Goal: Transaction & Acquisition: Purchase product/service

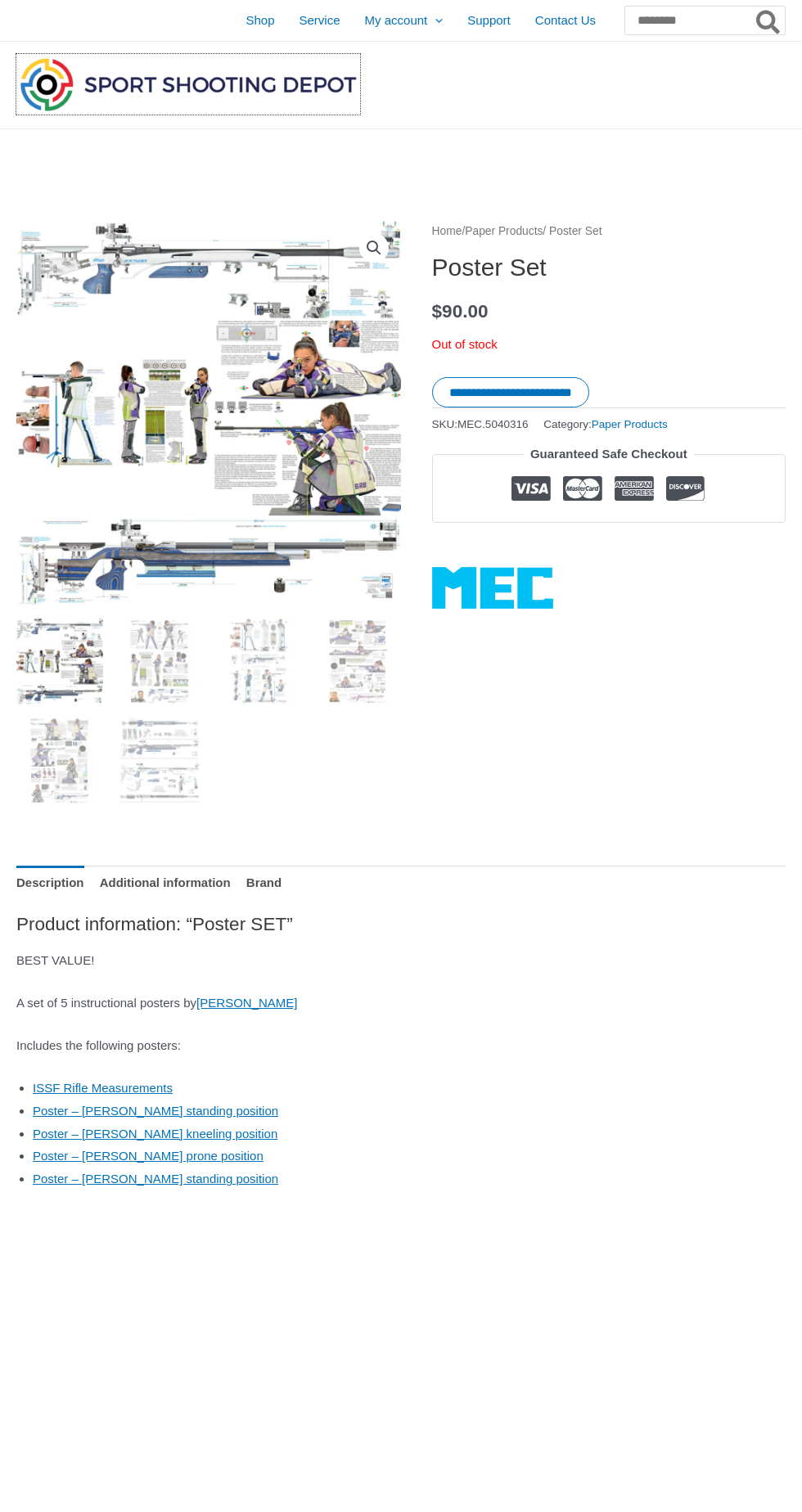
click at [270, 72] on img at bounding box center [188, 84] width 343 height 60
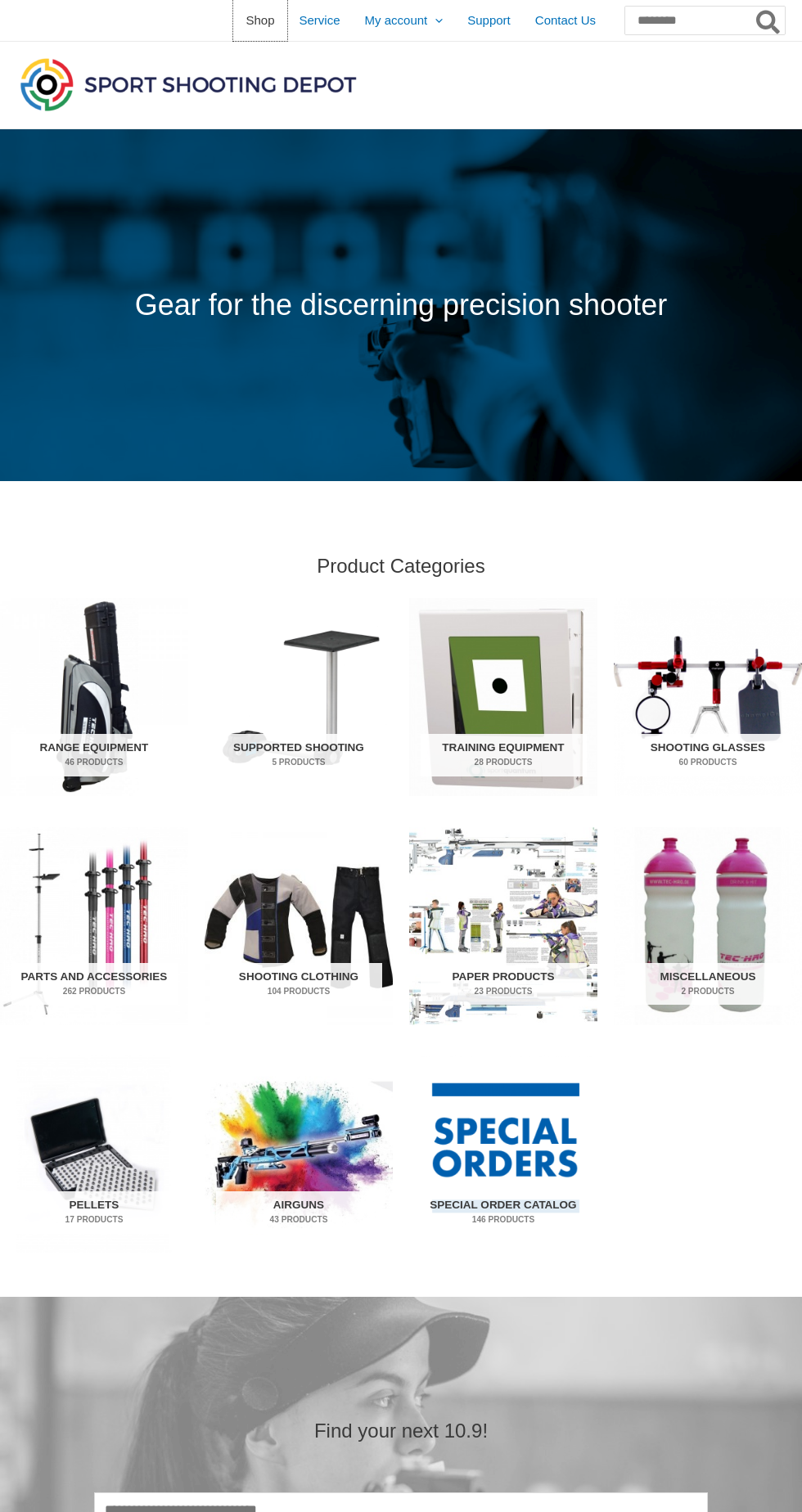
click at [245, 24] on span "Shop" at bounding box center [259, 20] width 29 height 41
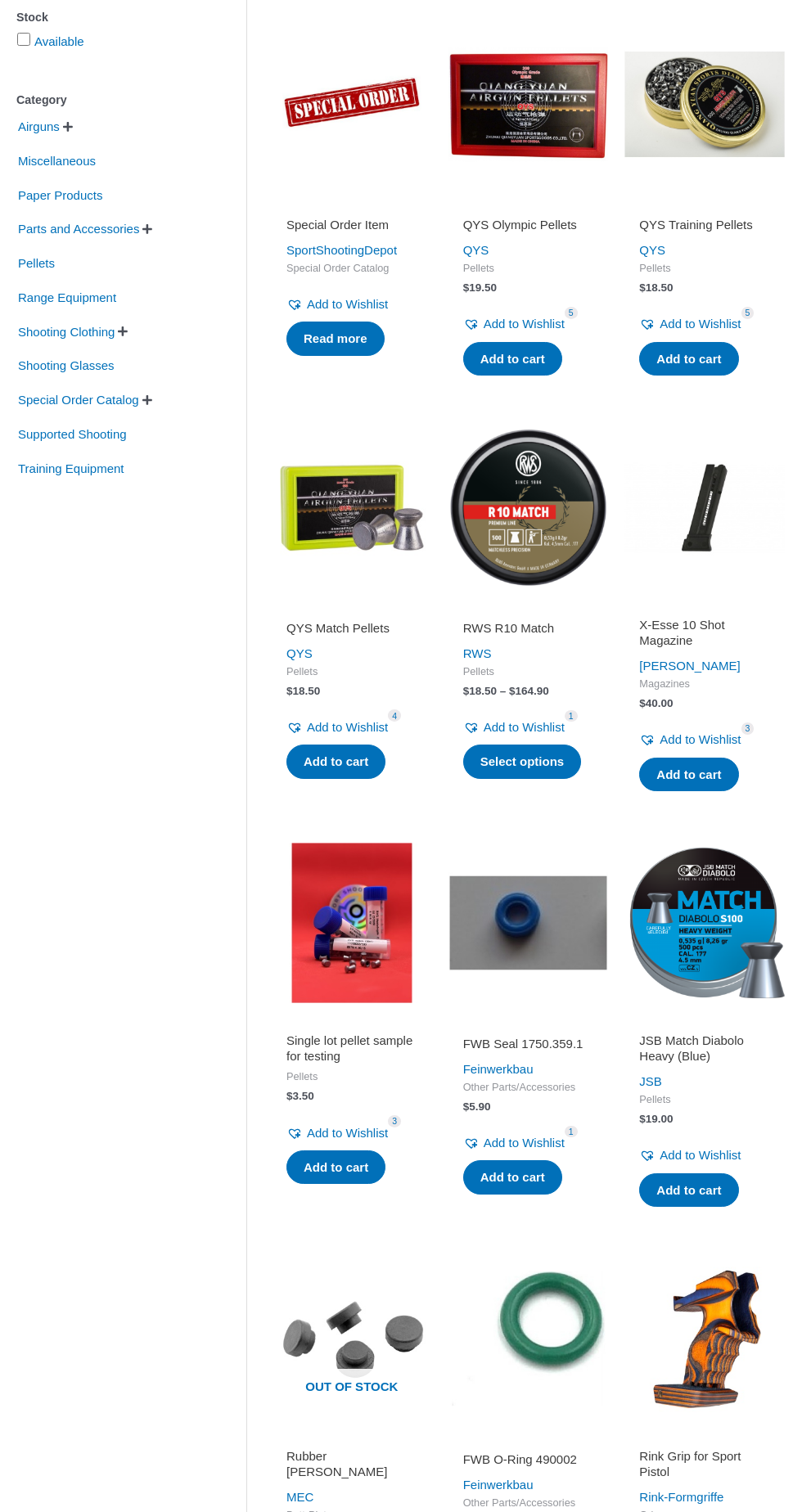
scroll to position [122, 0]
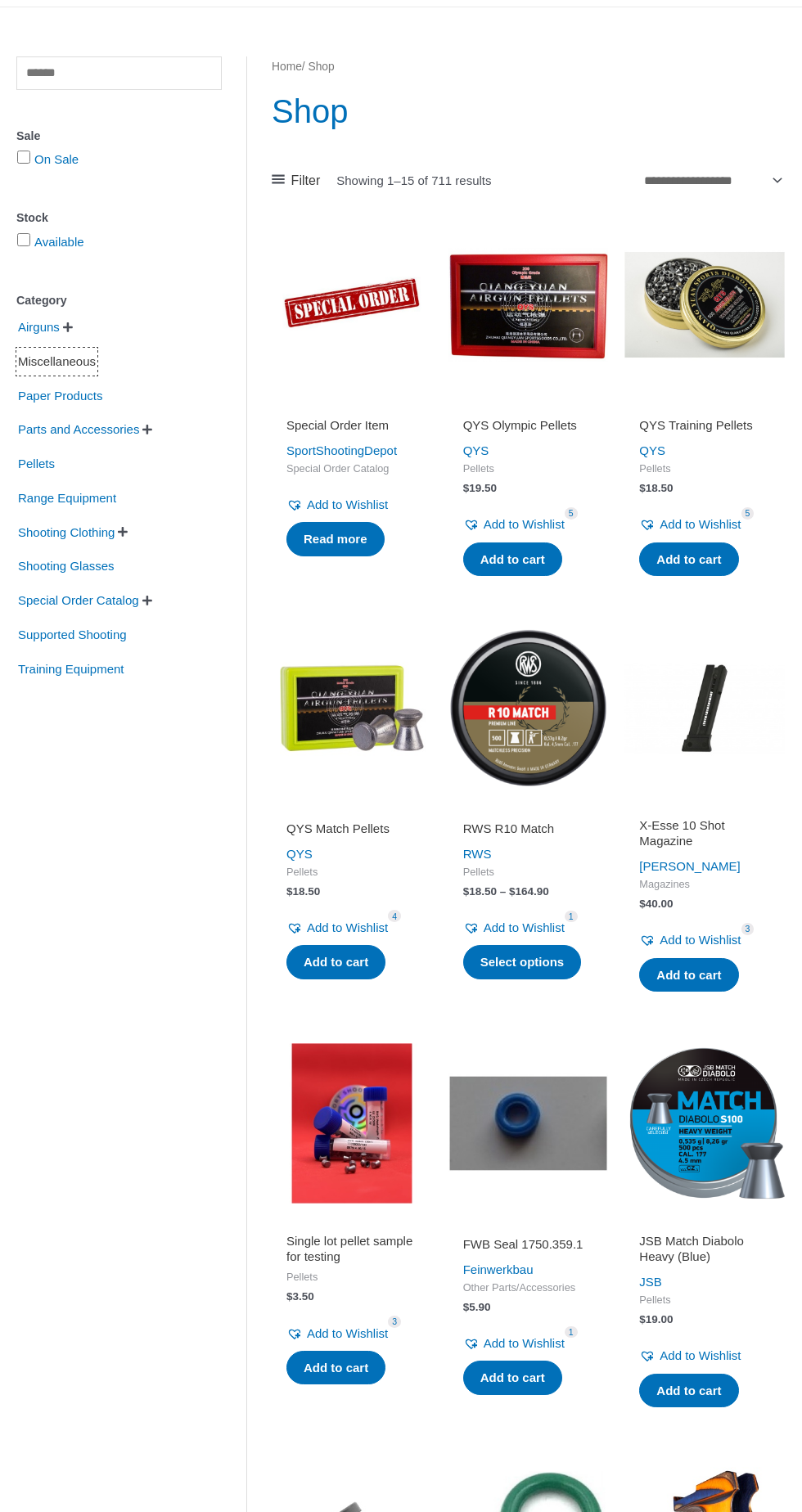
click at [79, 357] on span "Miscellaneous" at bounding box center [57, 361] width 81 height 28
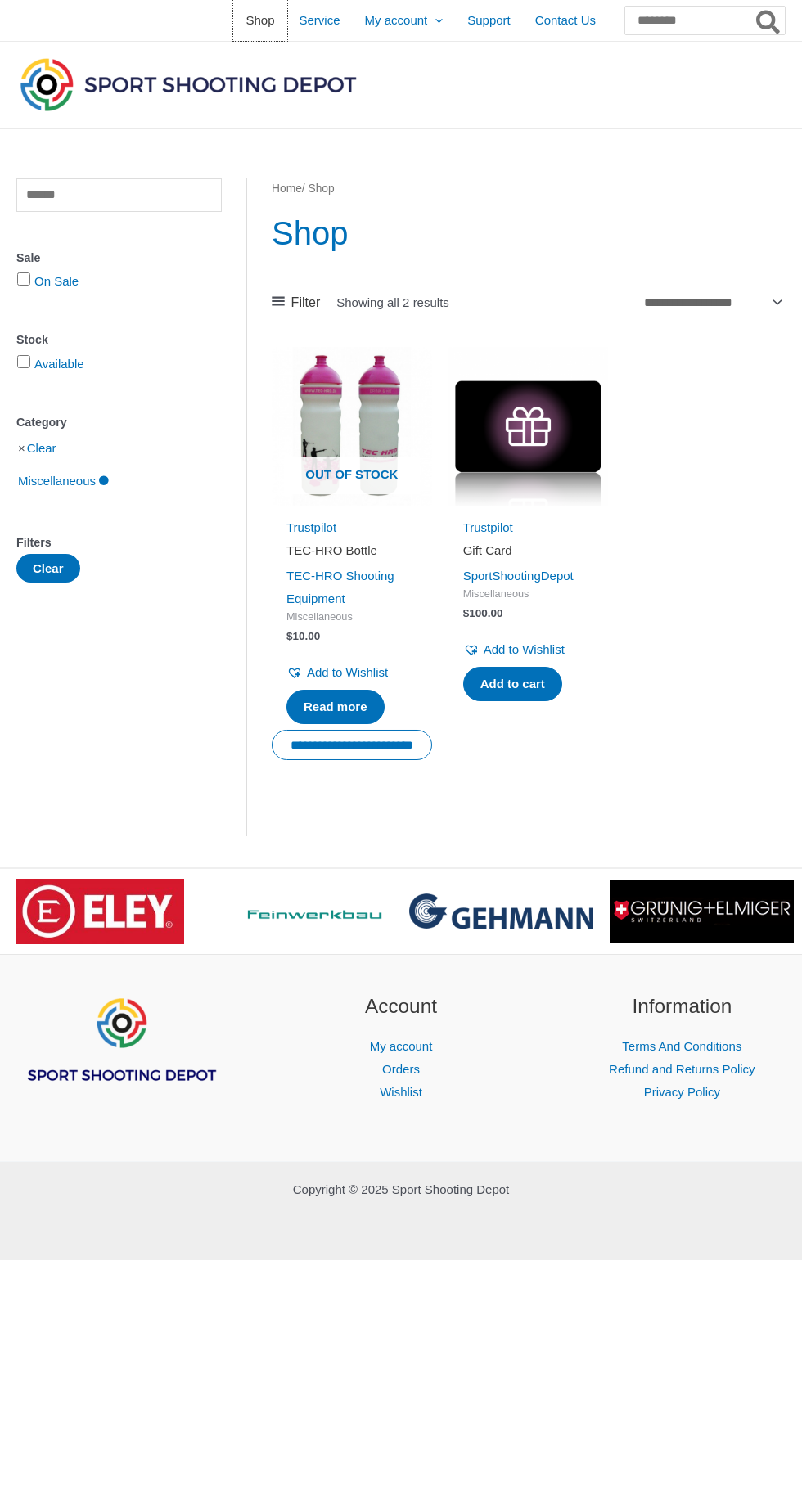
click at [245, 19] on span "Shop" at bounding box center [259, 20] width 29 height 41
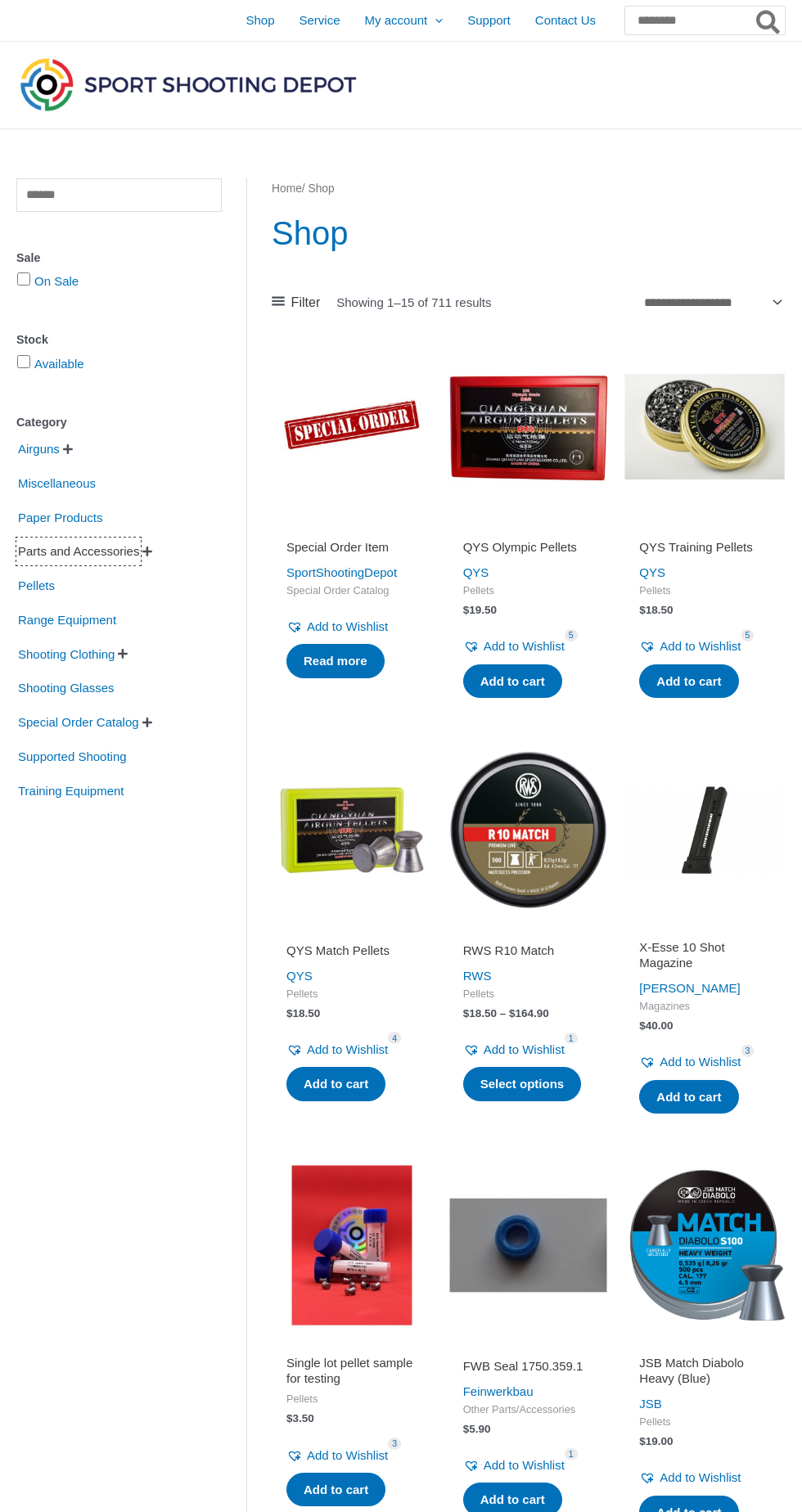
click at [122, 553] on span "Parts and Accessories" at bounding box center [79, 552] width 124 height 28
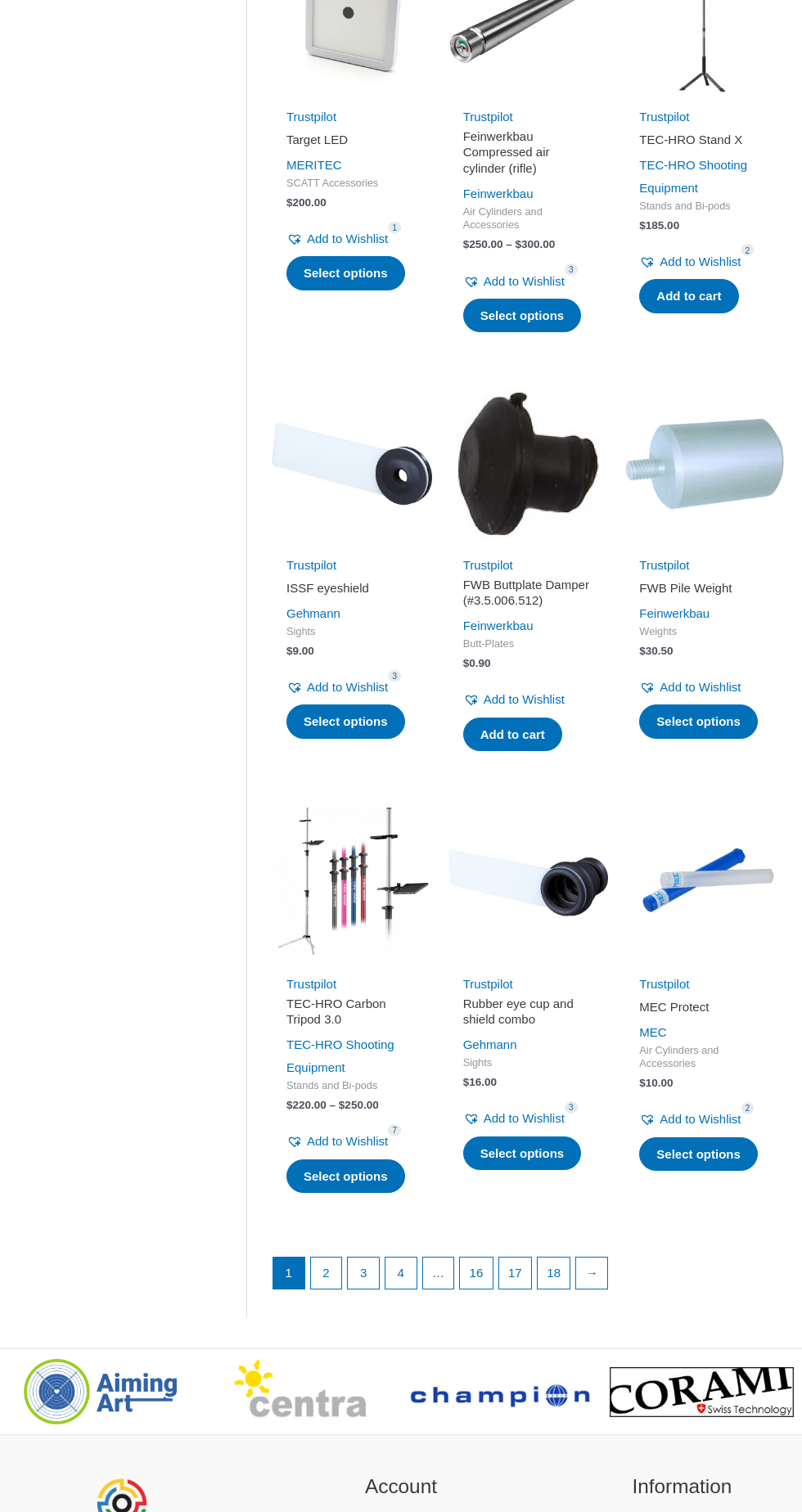
scroll to position [1389, 0]
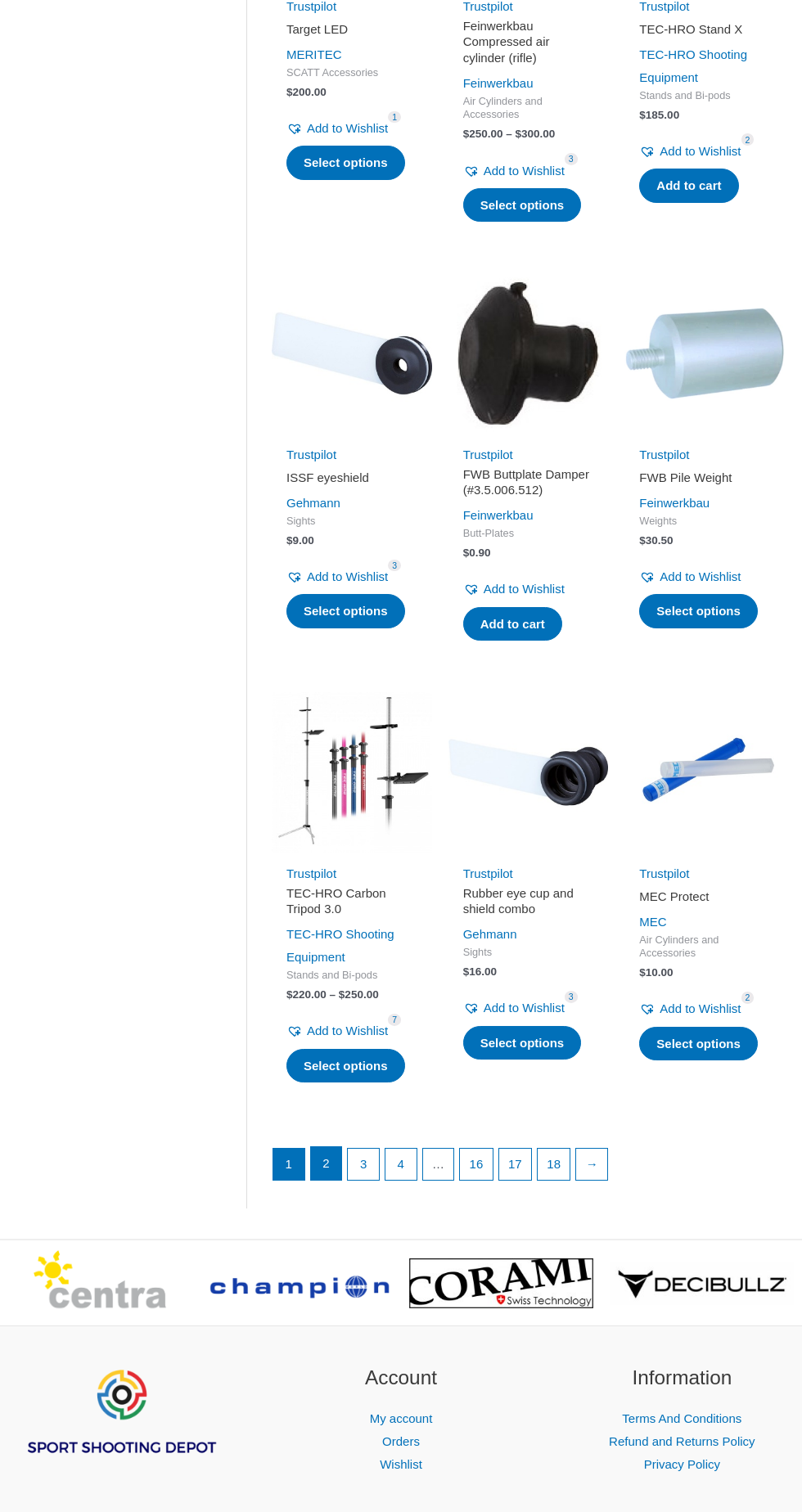
click at [325, 1148] on link "2" at bounding box center [326, 1163] width 31 height 33
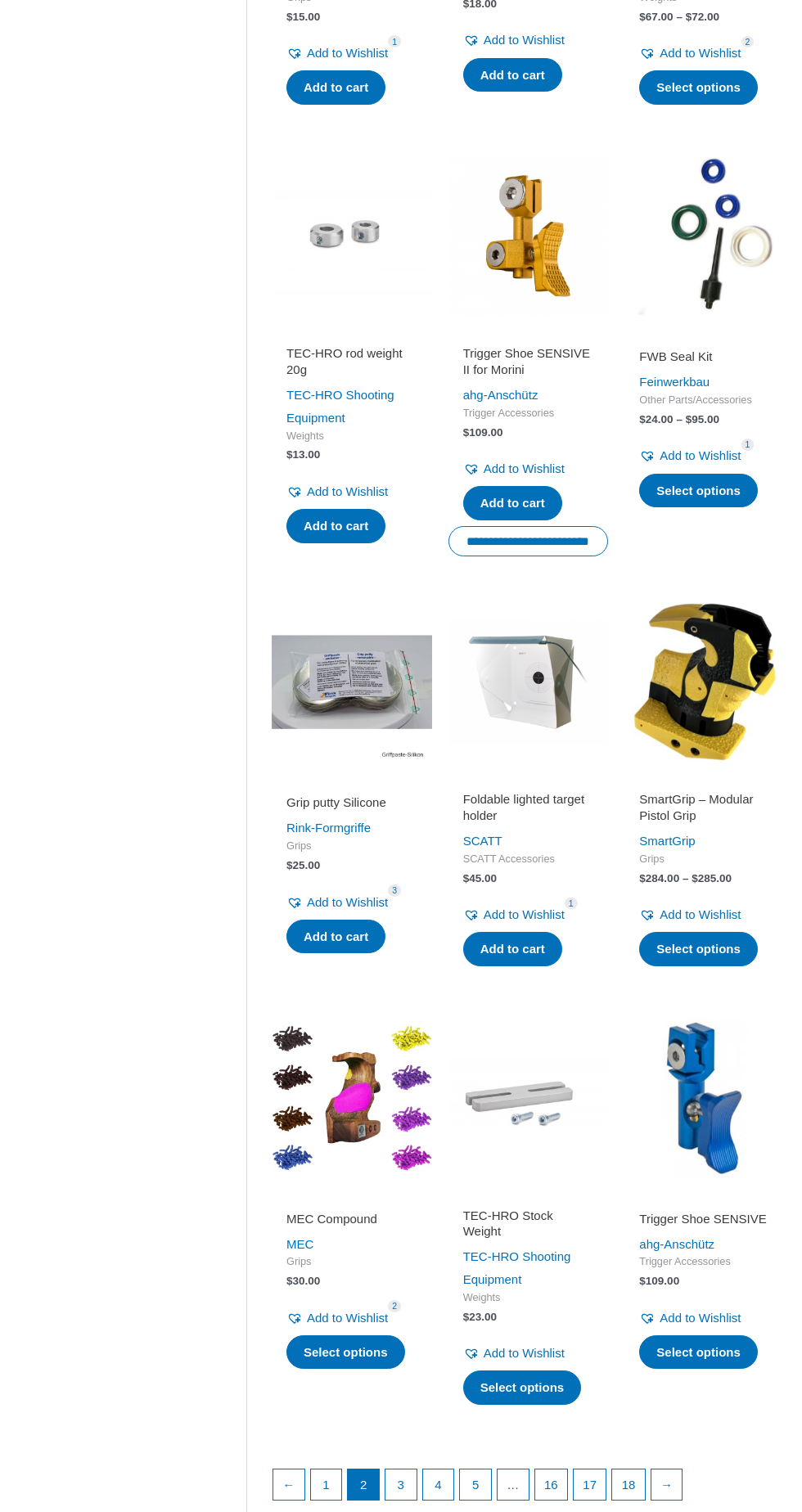
scroll to position [1029, 0]
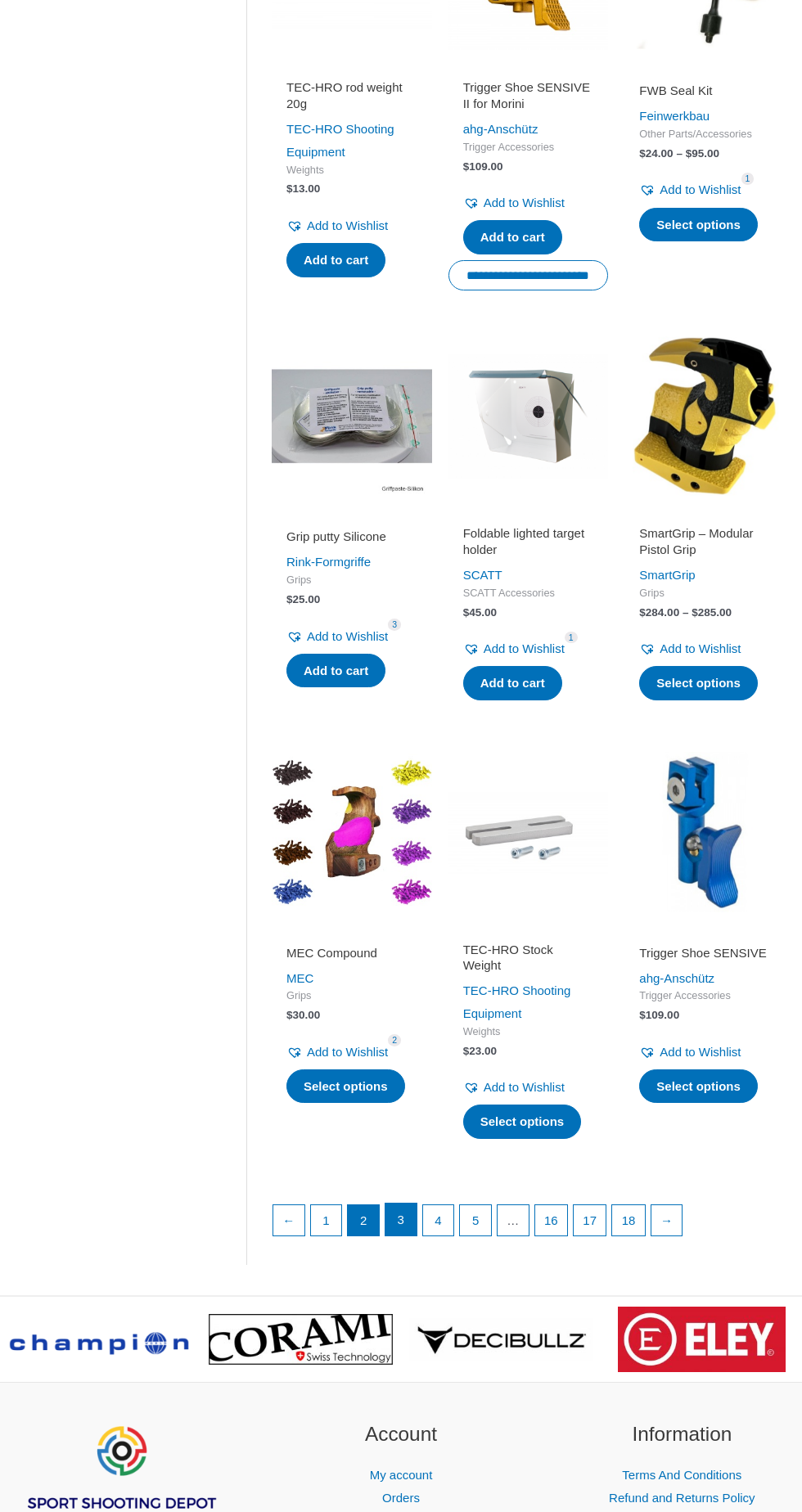
click at [397, 1204] on link "3" at bounding box center [400, 1219] width 31 height 33
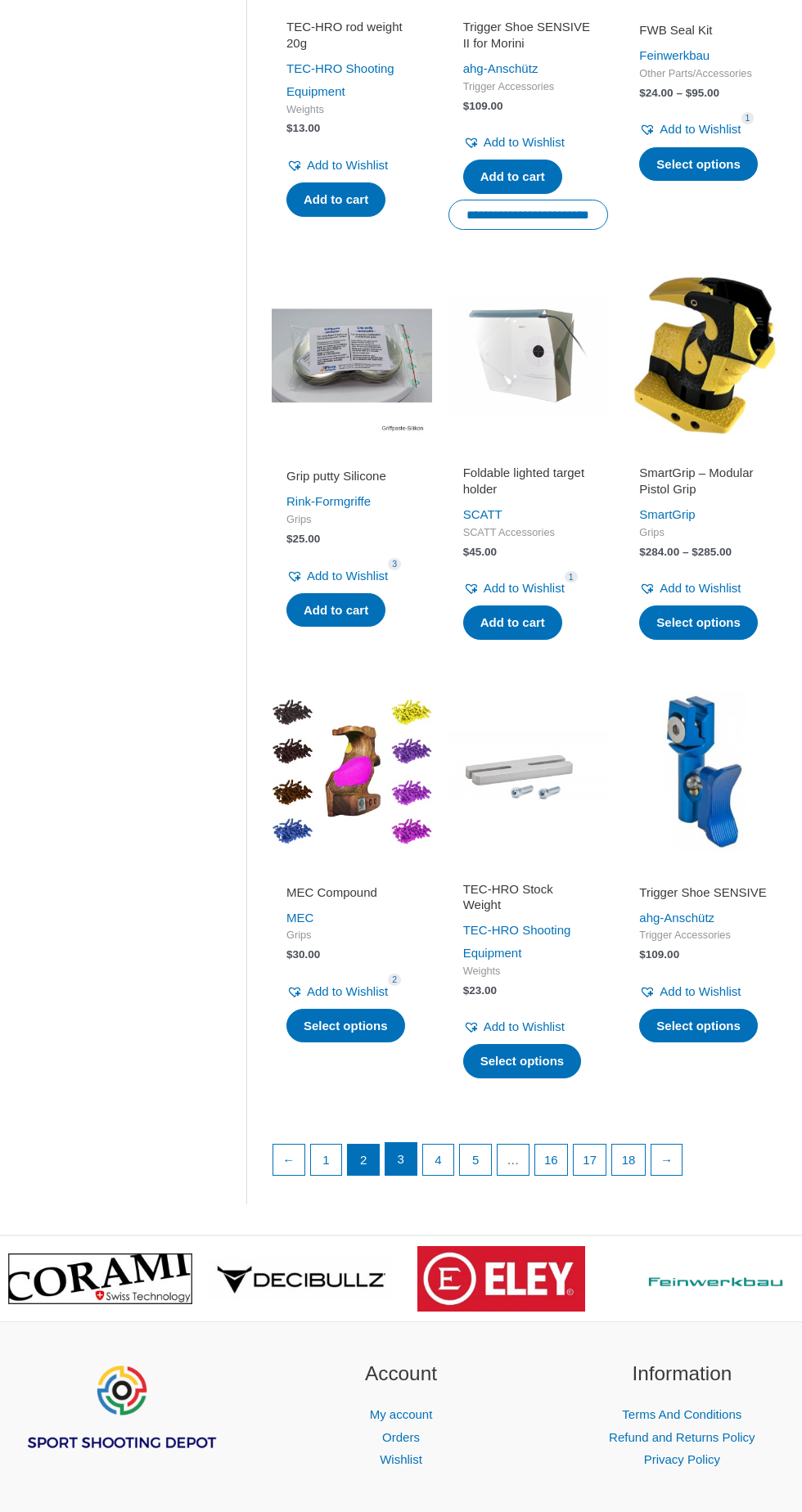
scroll to position [1392, 0]
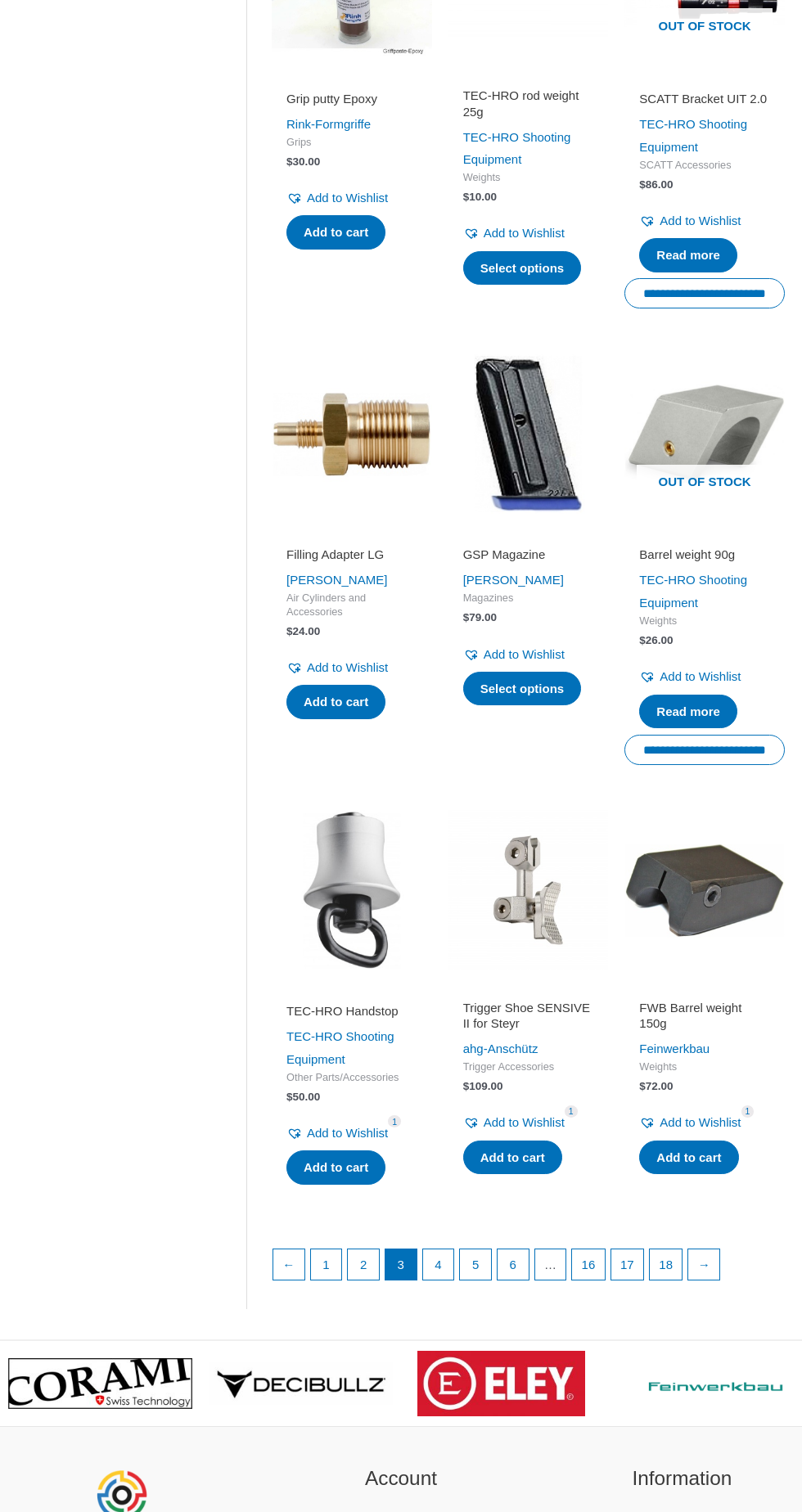
scroll to position [1359, 0]
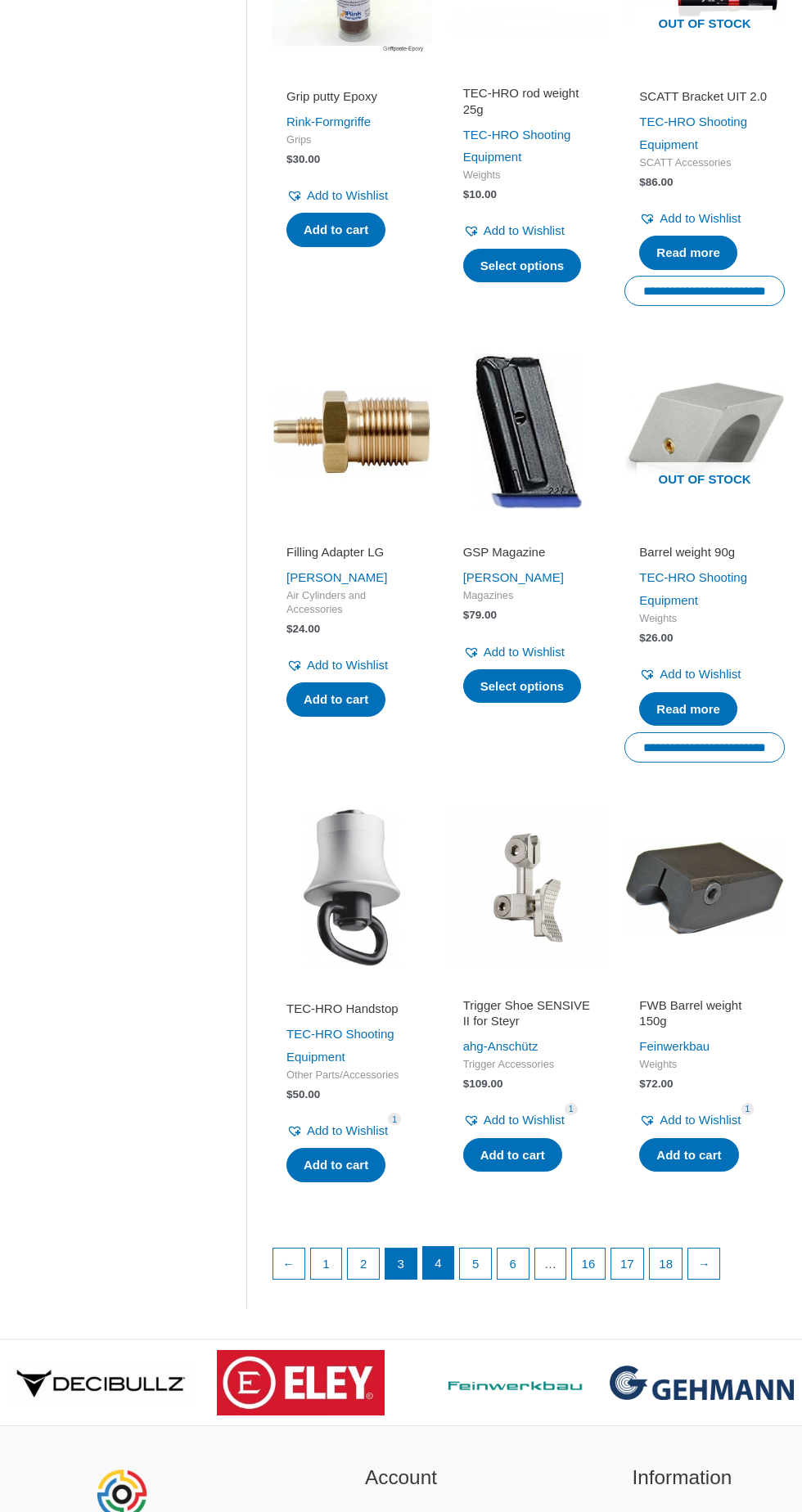
click at [435, 1259] on link "4" at bounding box center [438, 1263] width 31 height 33
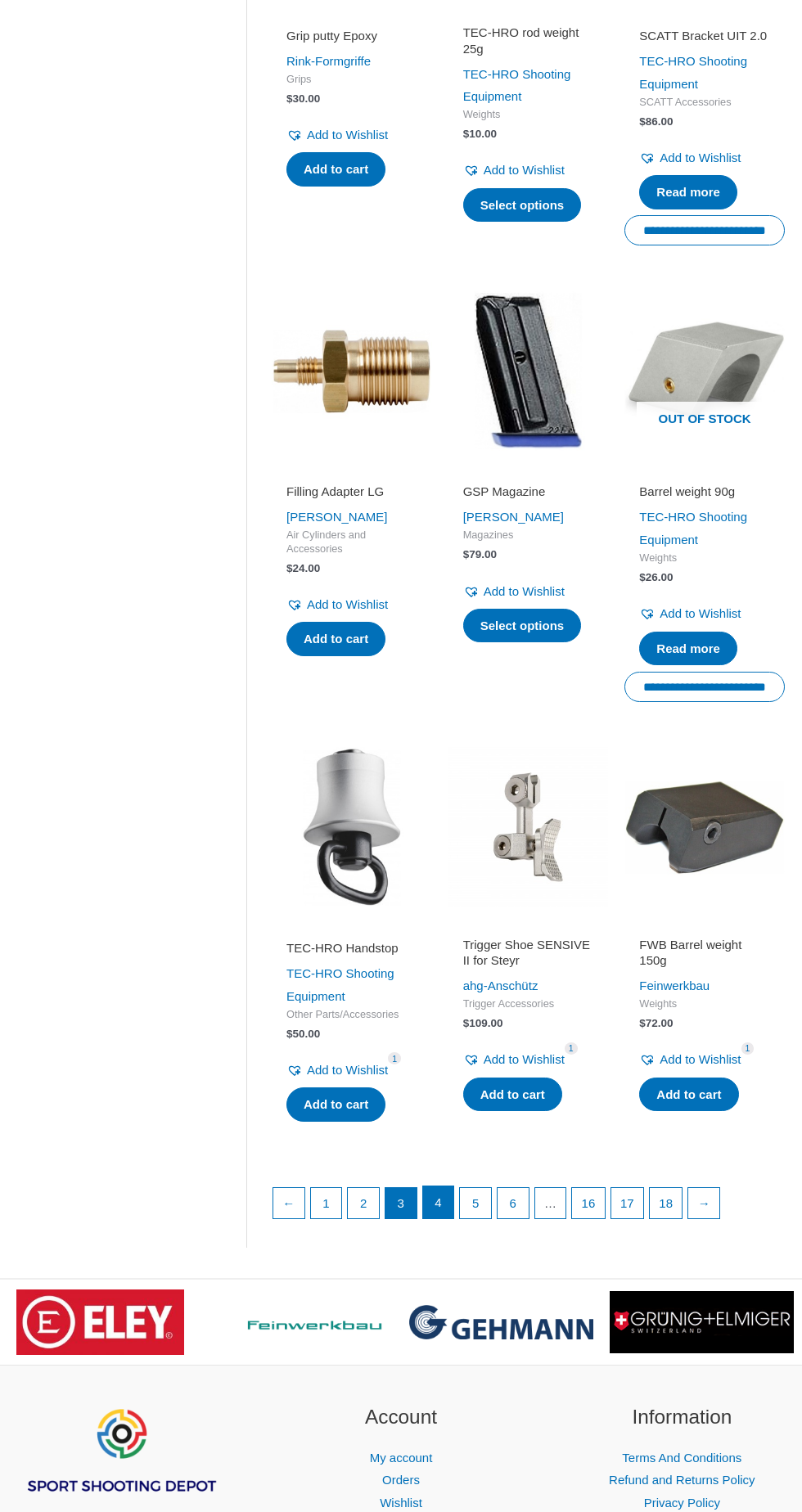
scroll to position [1463, 0]
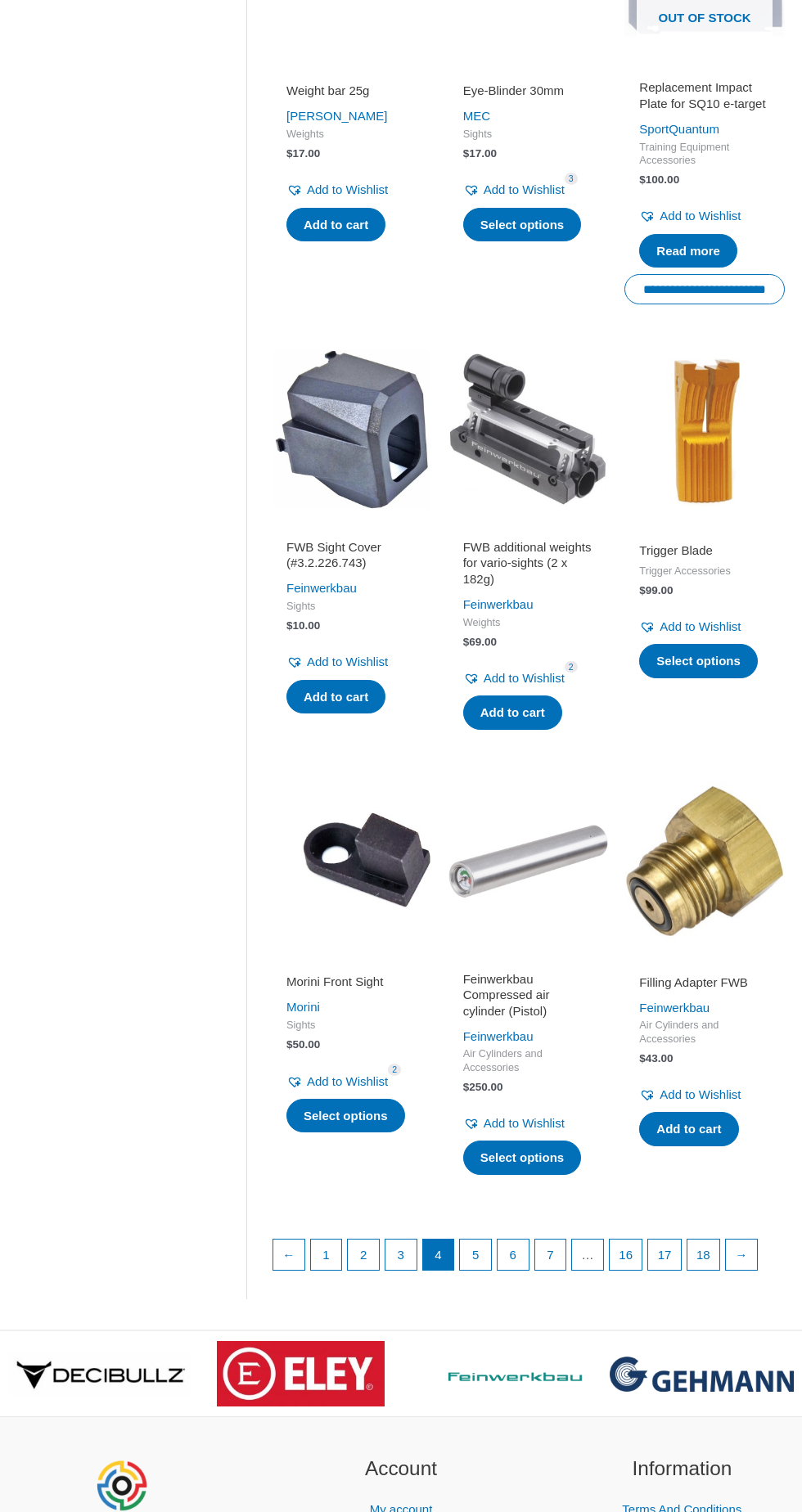
scroll to position [1343, 0]
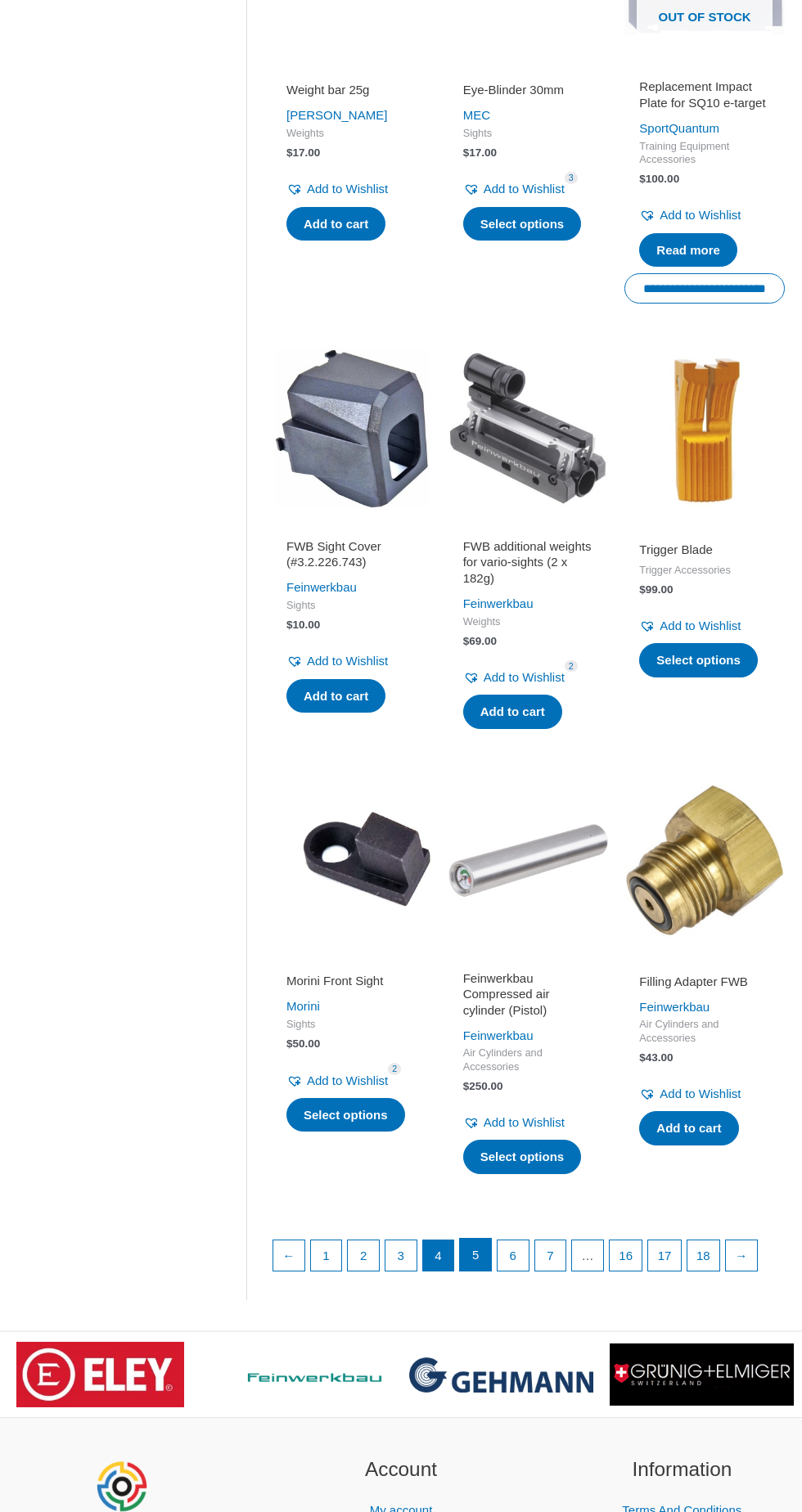
click at [478, 1254] on link "5" at bounding box center [474, 1255] width 31 height 33
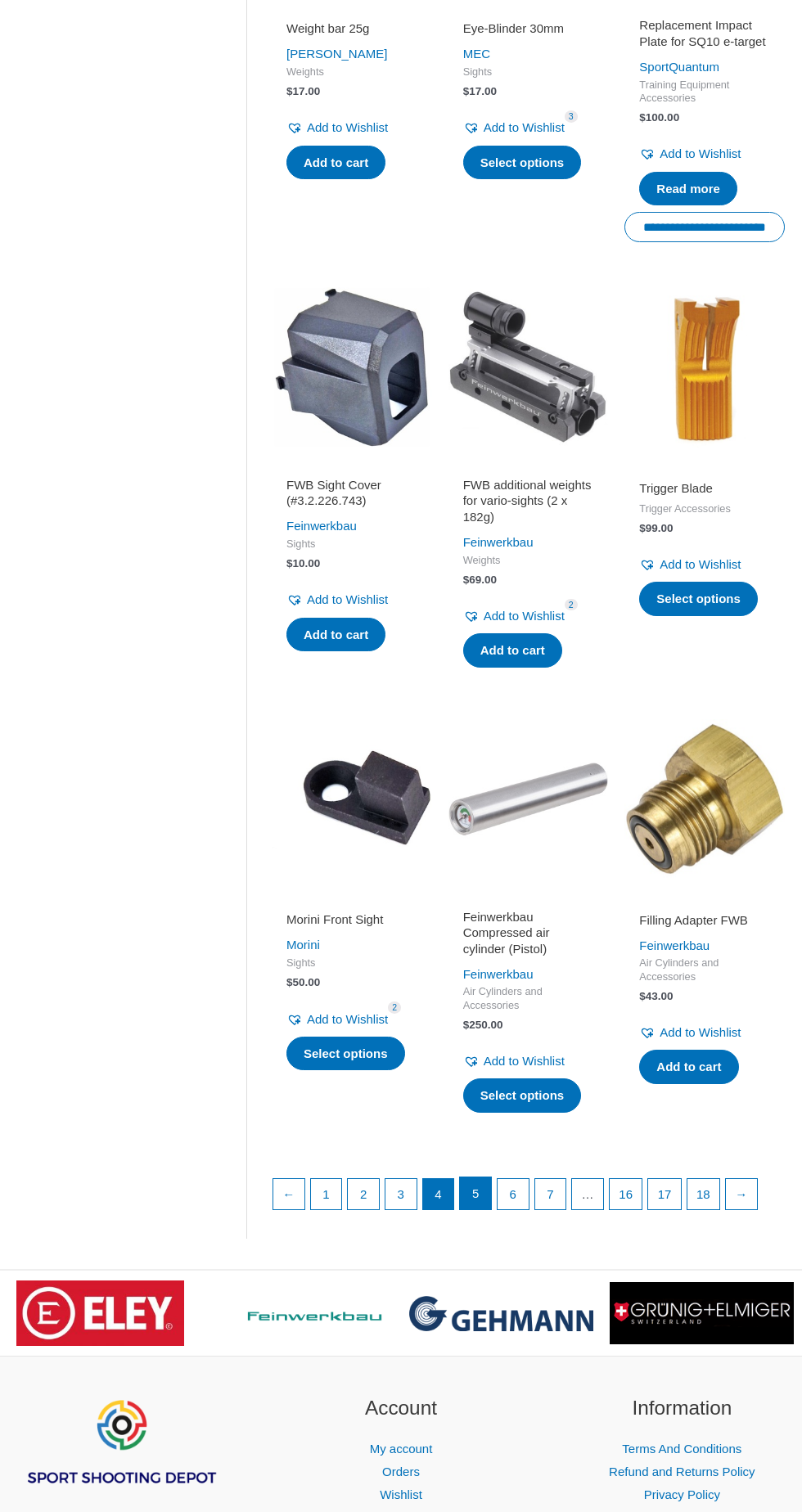
scroll to position [1447, 0]
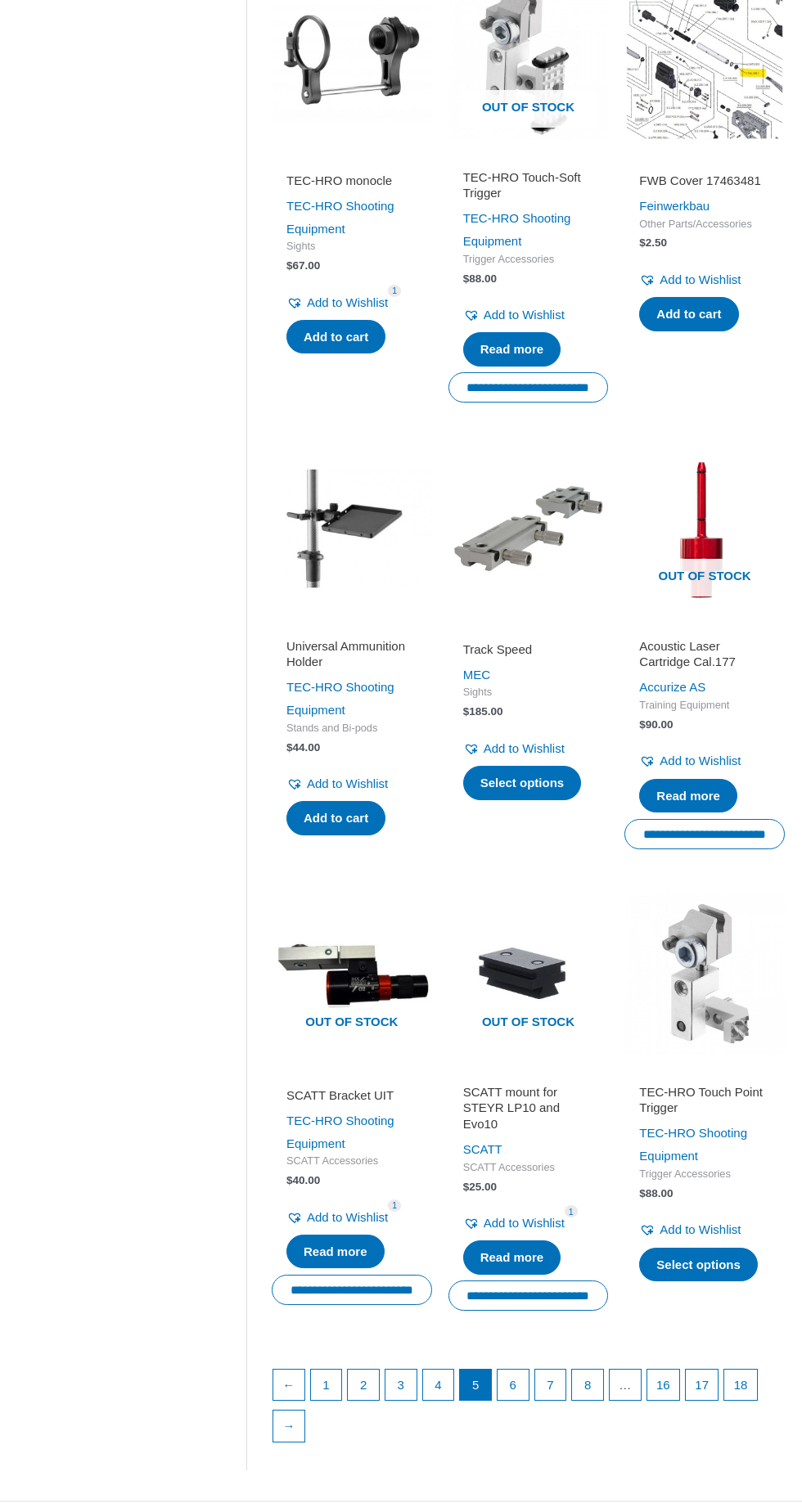
scroll to position [1508, 0]
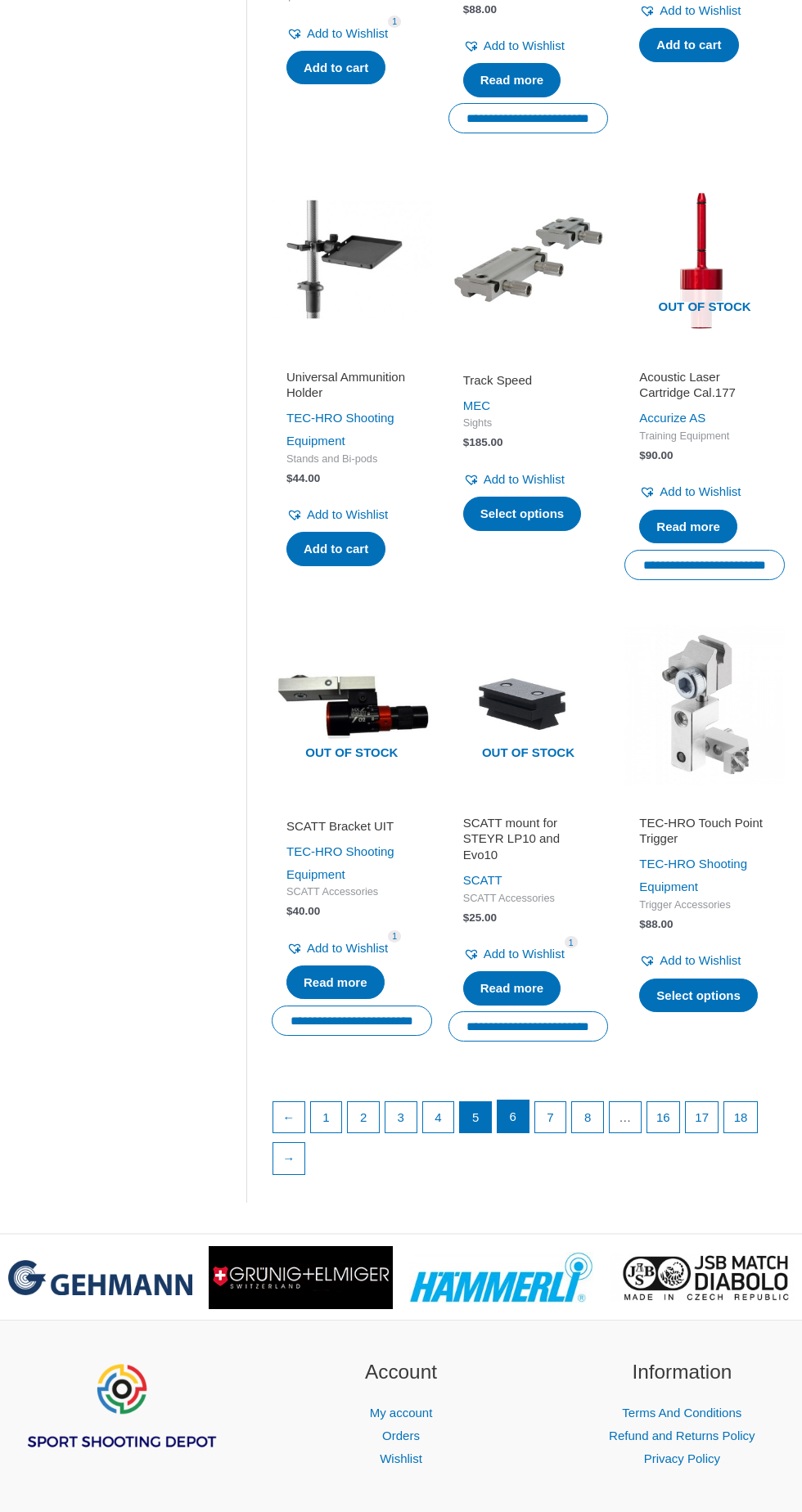
click at [508, 1106] on link "6" at bounding box center [512, 1116] width 31 height 33
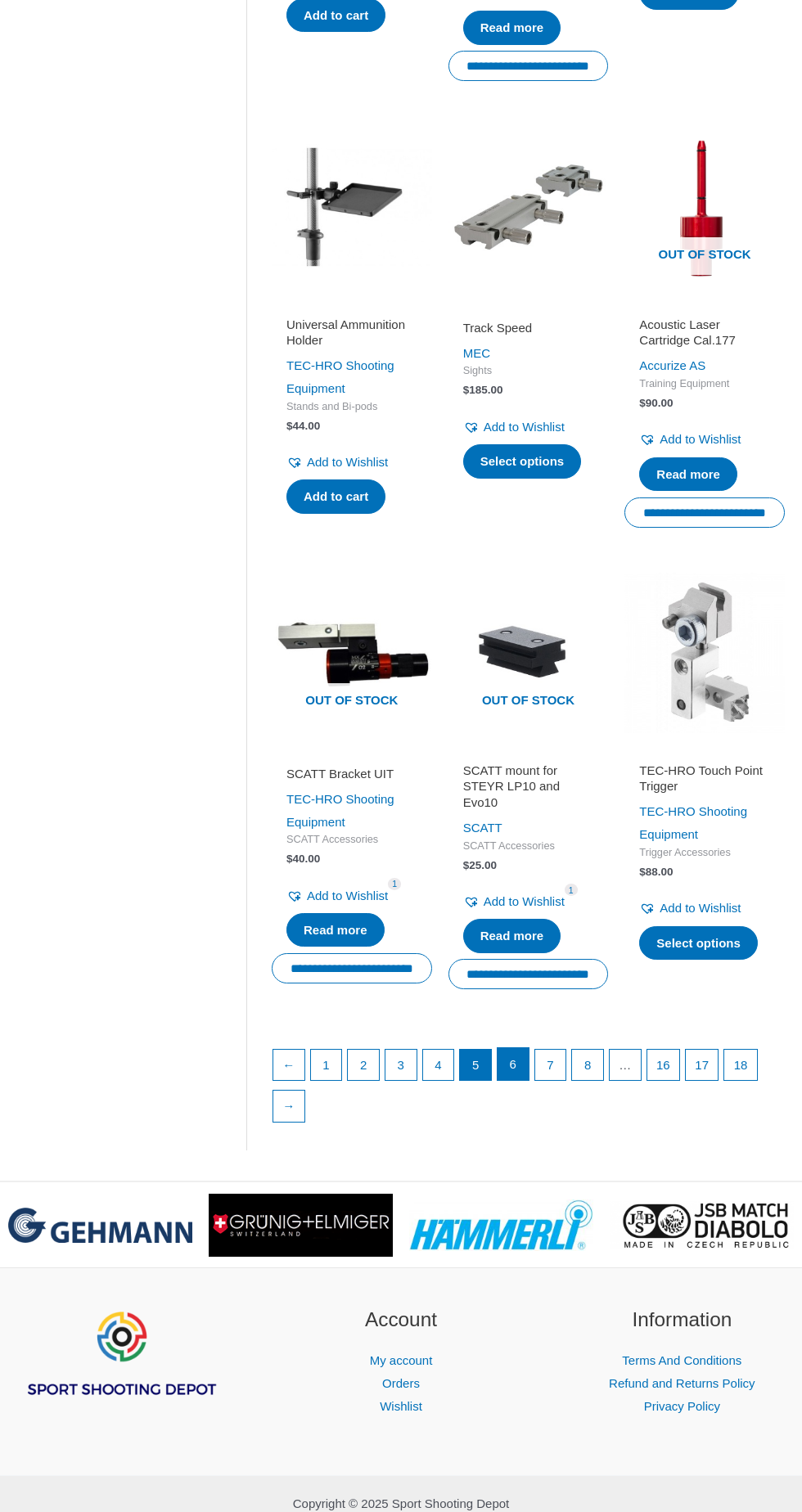
scroll to position [1604, 0]
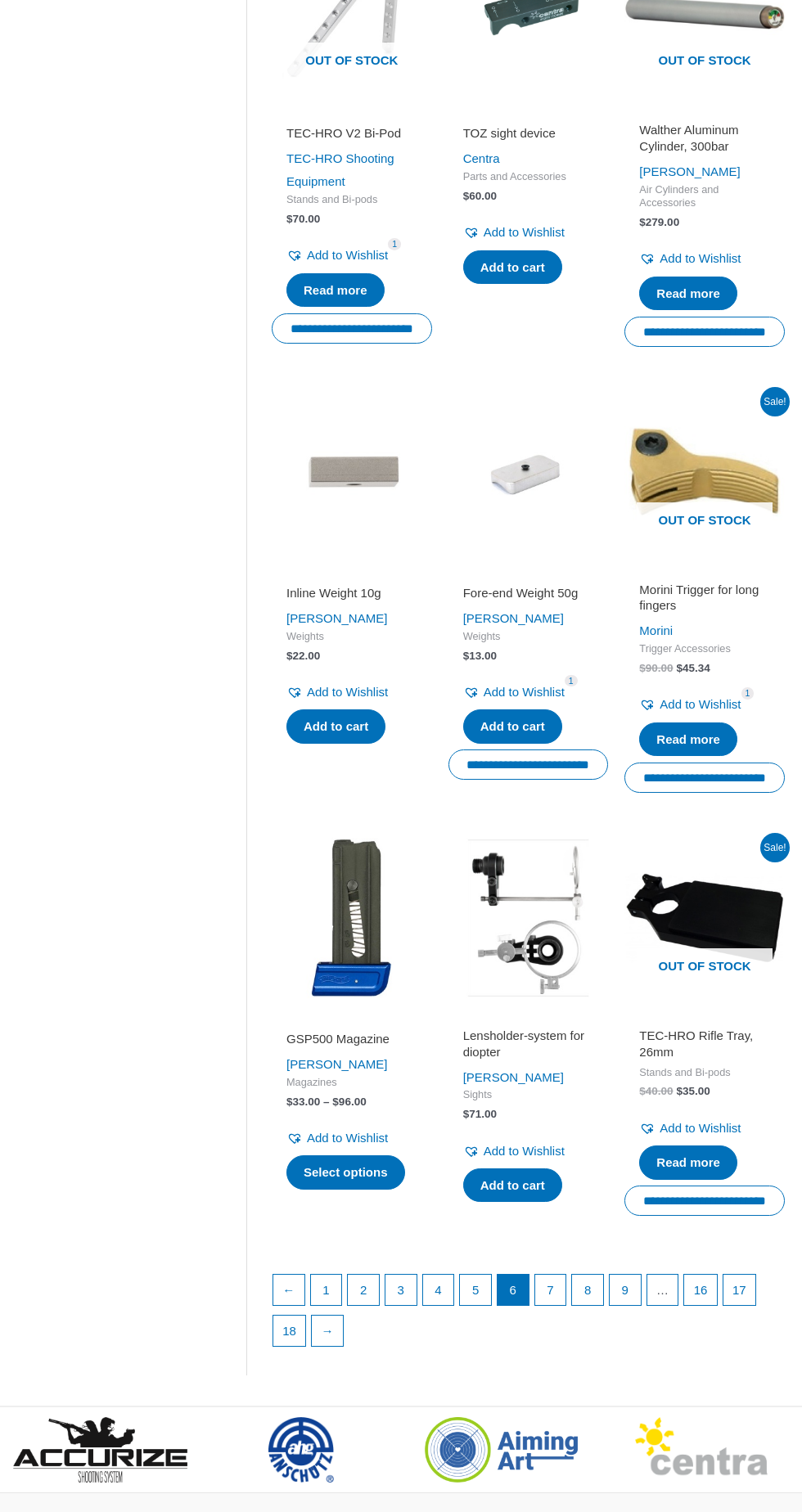
scroll to position [1479, 0]
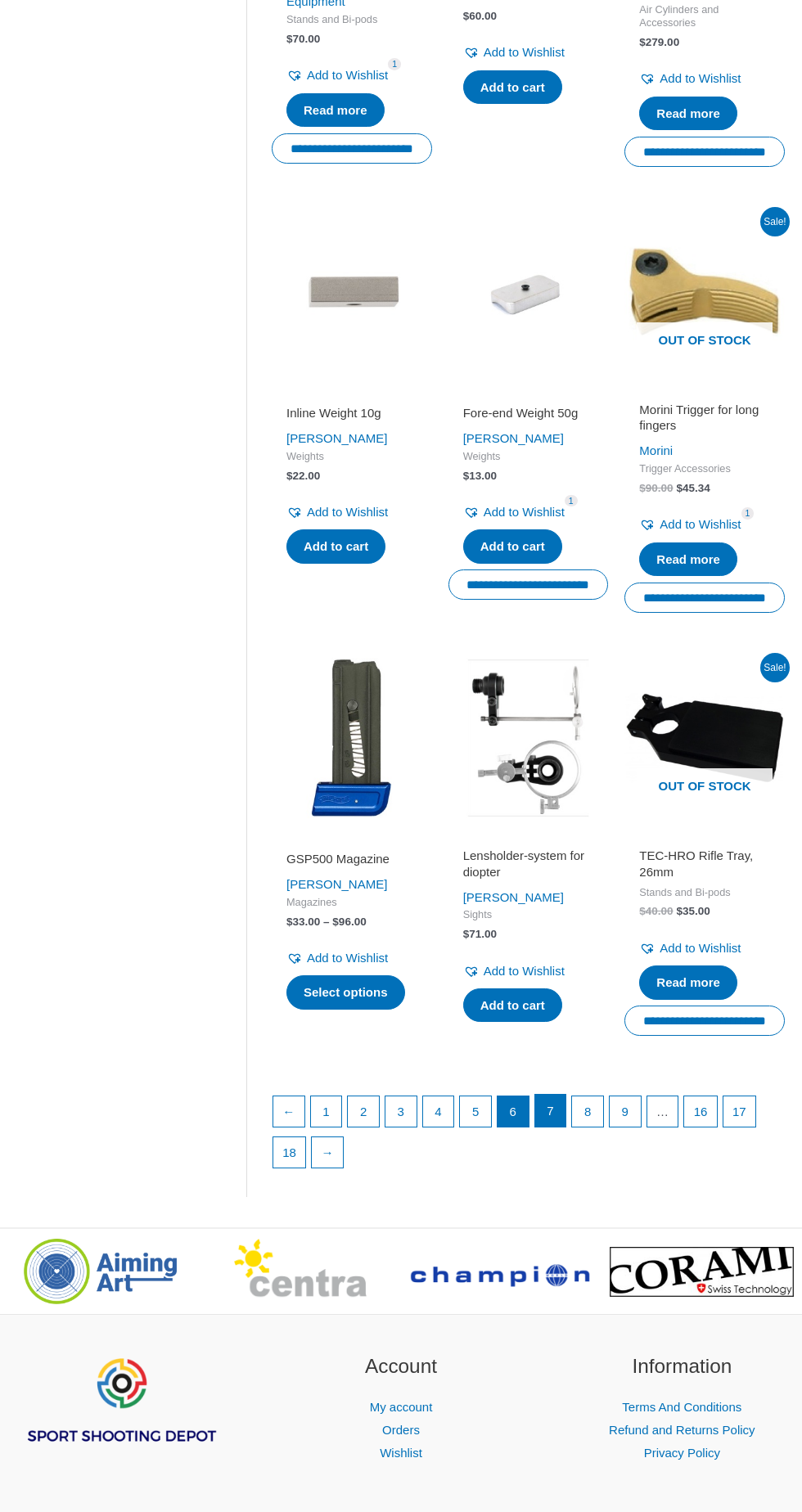
click at [545, 1106] on link "7" at bounding box center [550, 1111] width 31 height 33
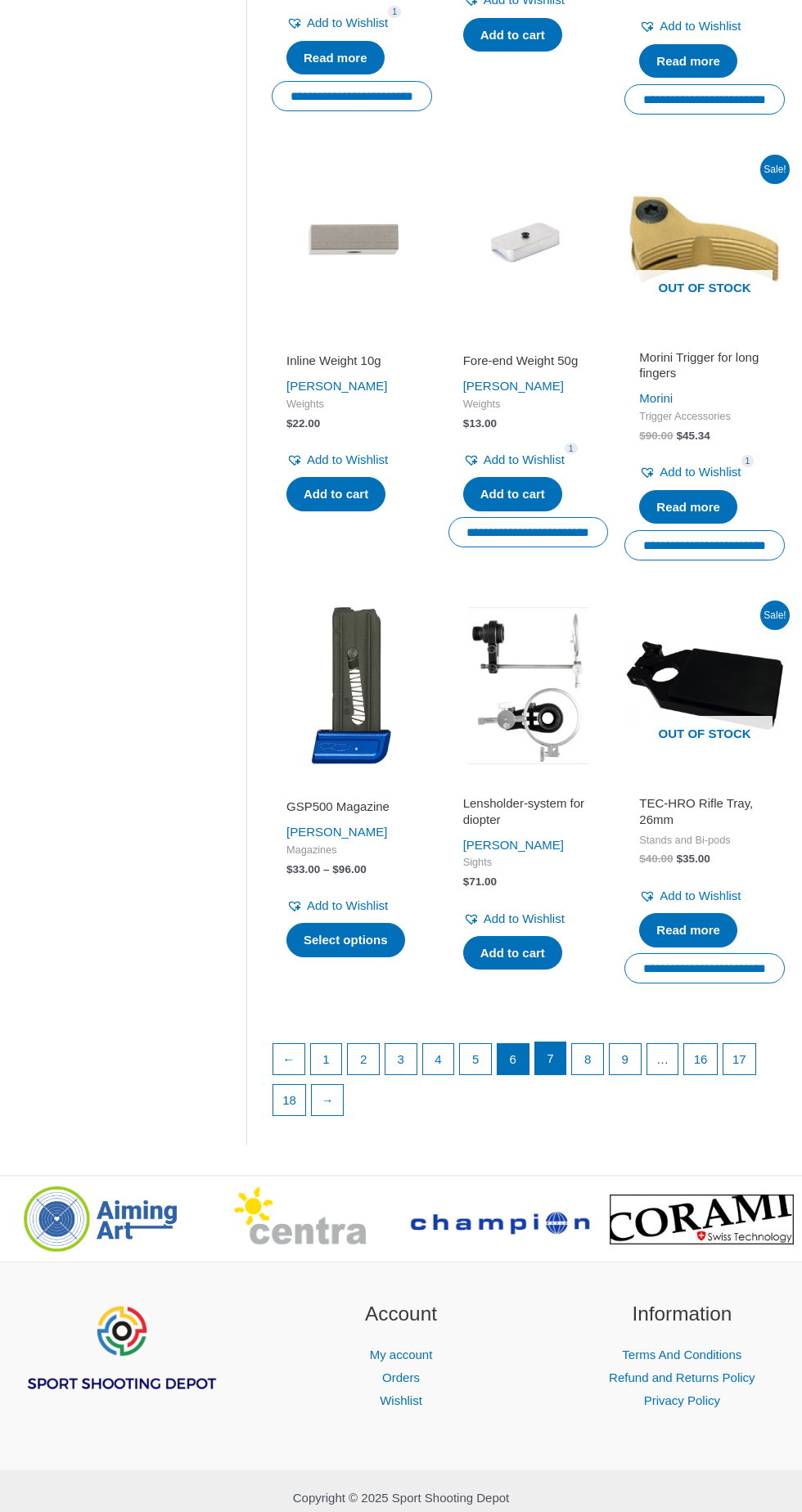
scroll to position [1575, 0]
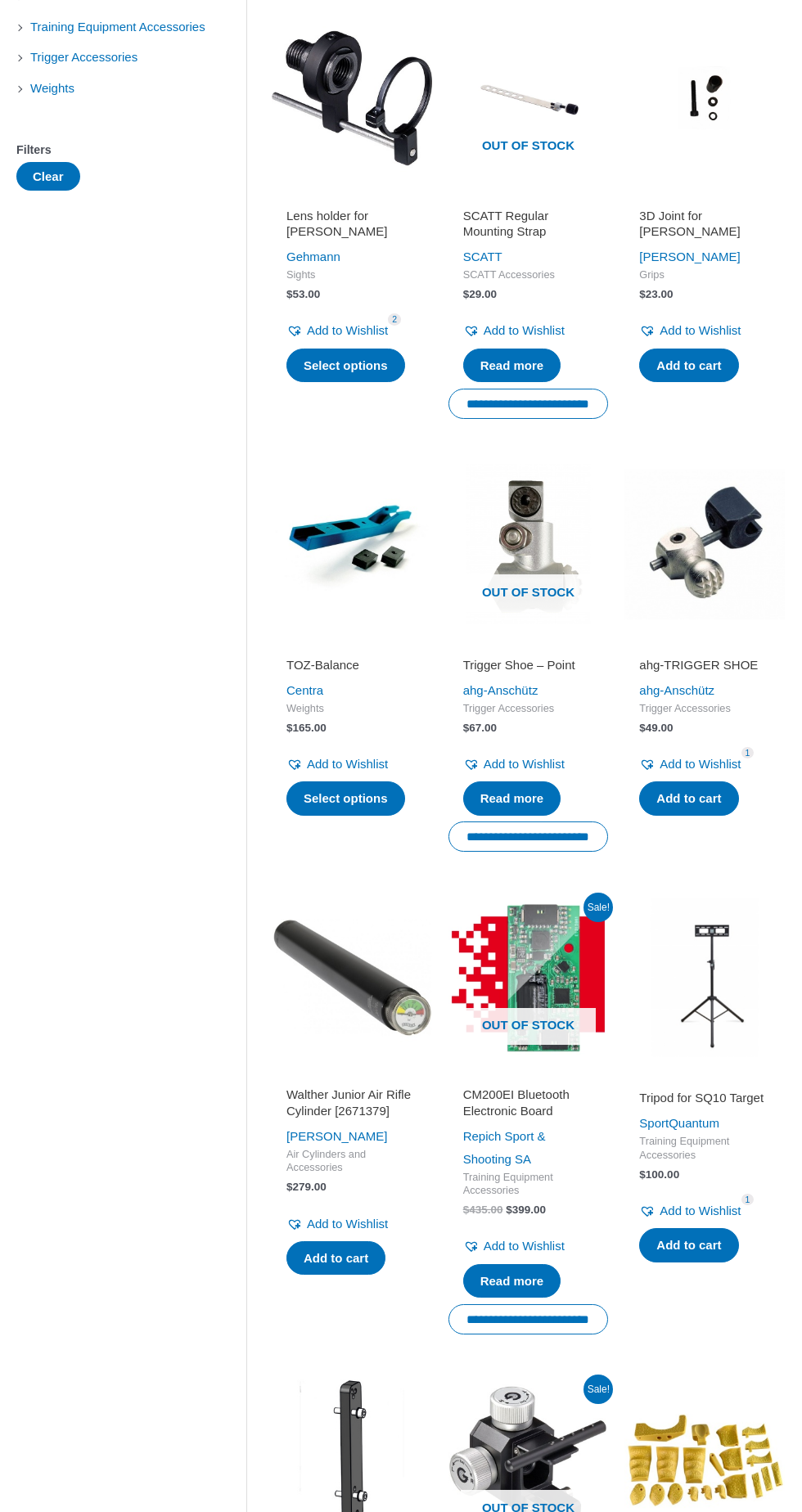
scroll to position [768, 0]
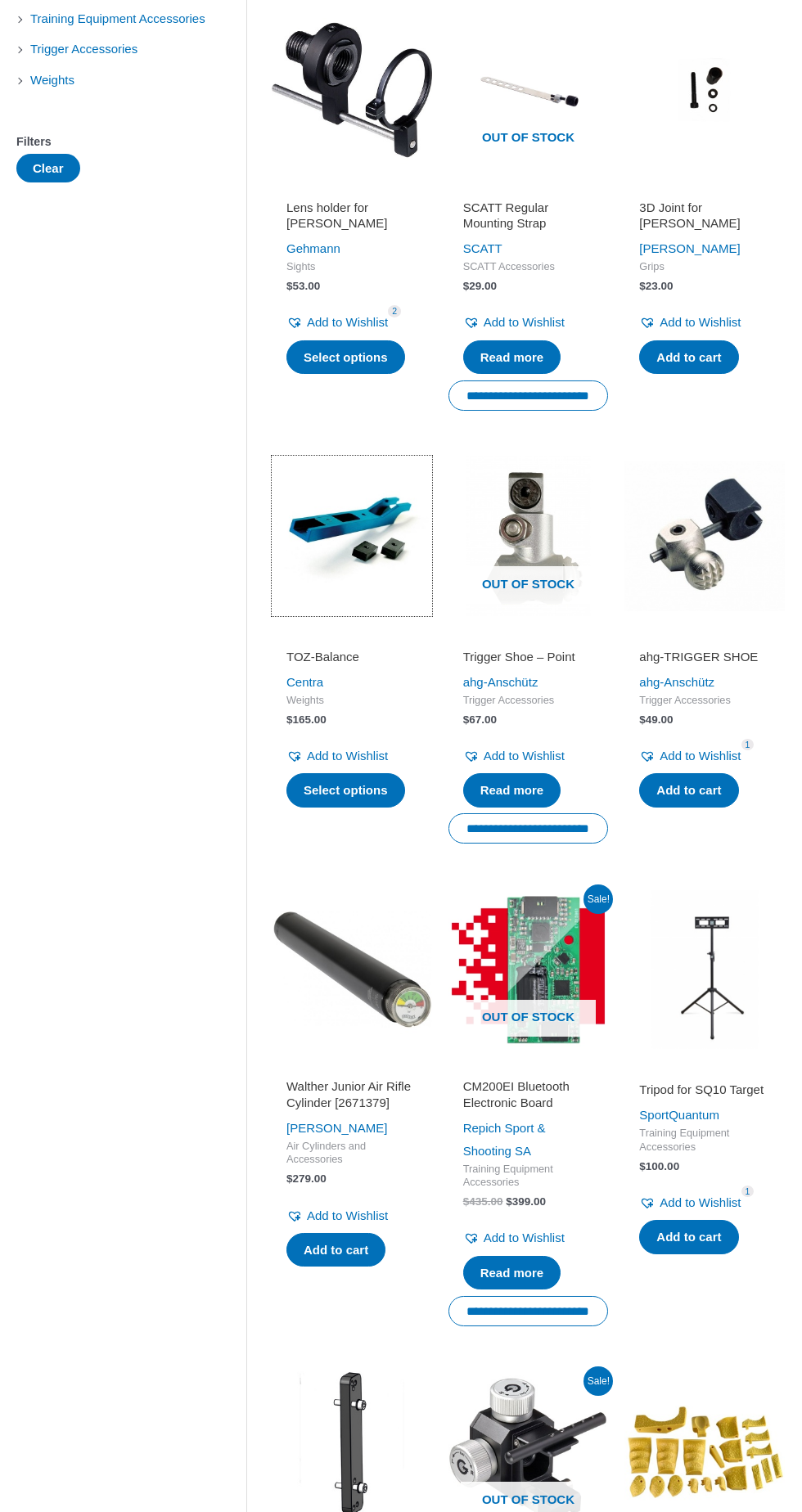
click at [348, 519] on img at bounding box center [352, 536] width 161 height 161
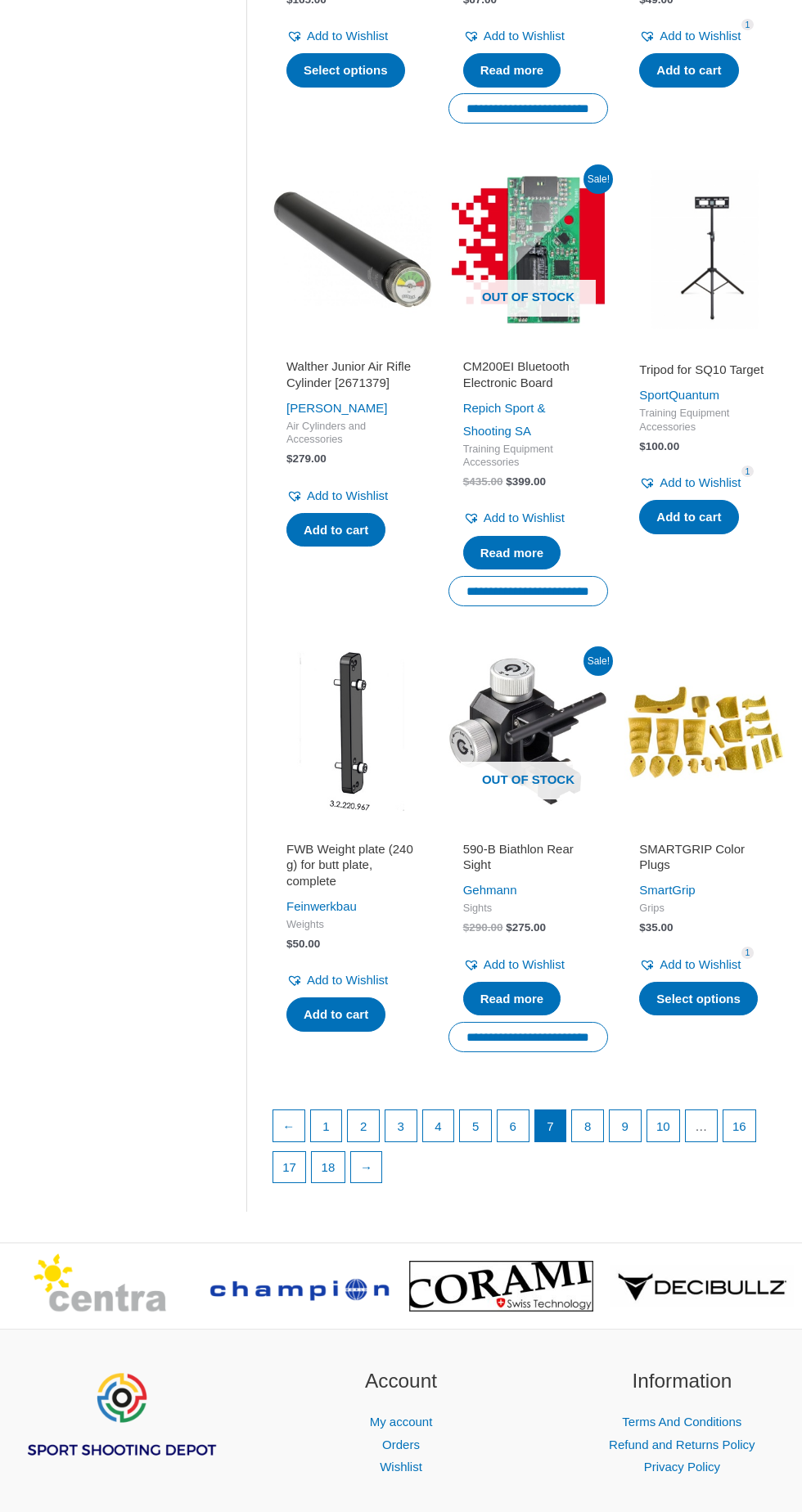
scroll to position [1494, 0]
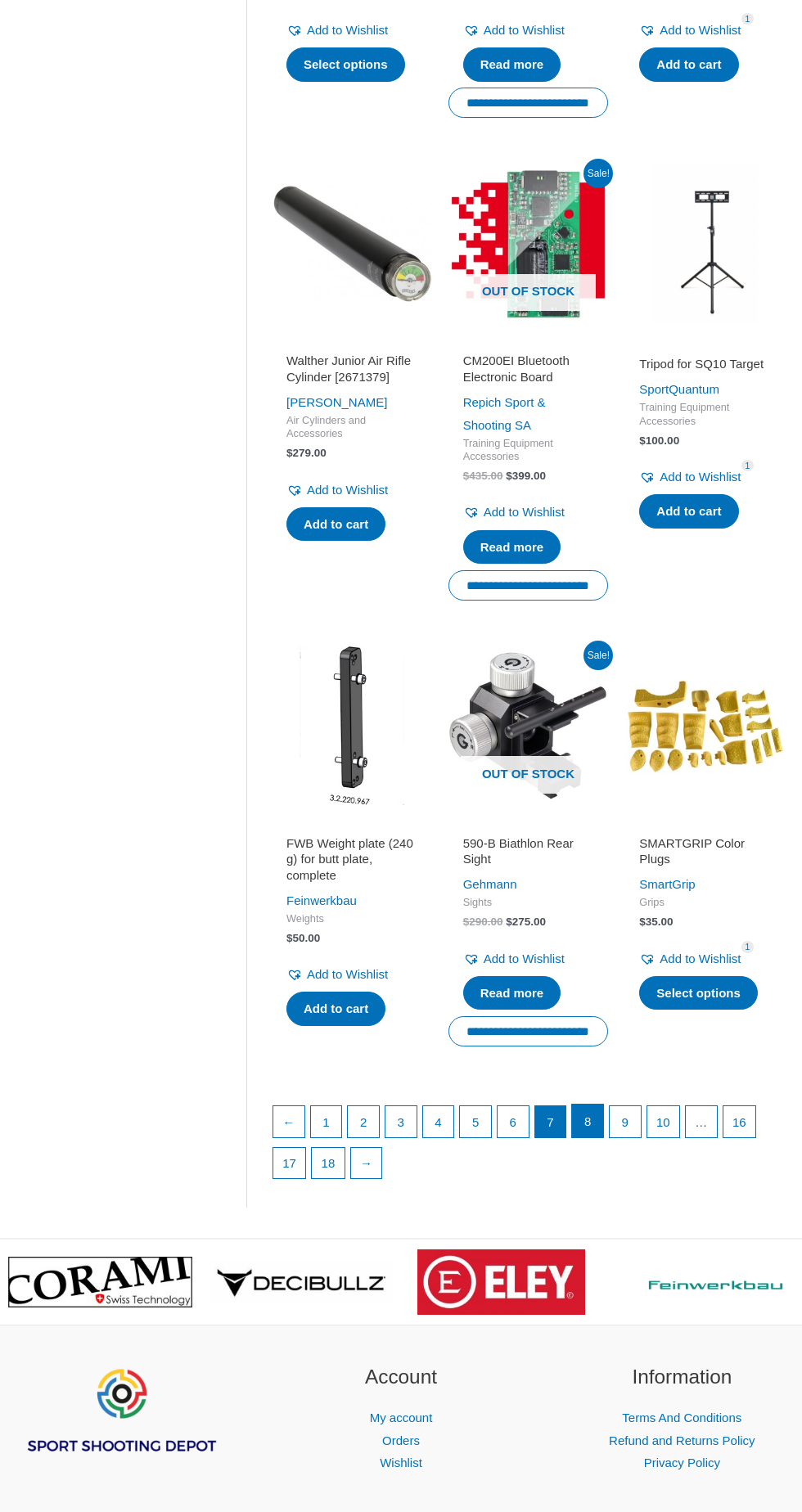
click at [581, 1118] on link "8" at bounding box center [587, 1121] width 31 height 33
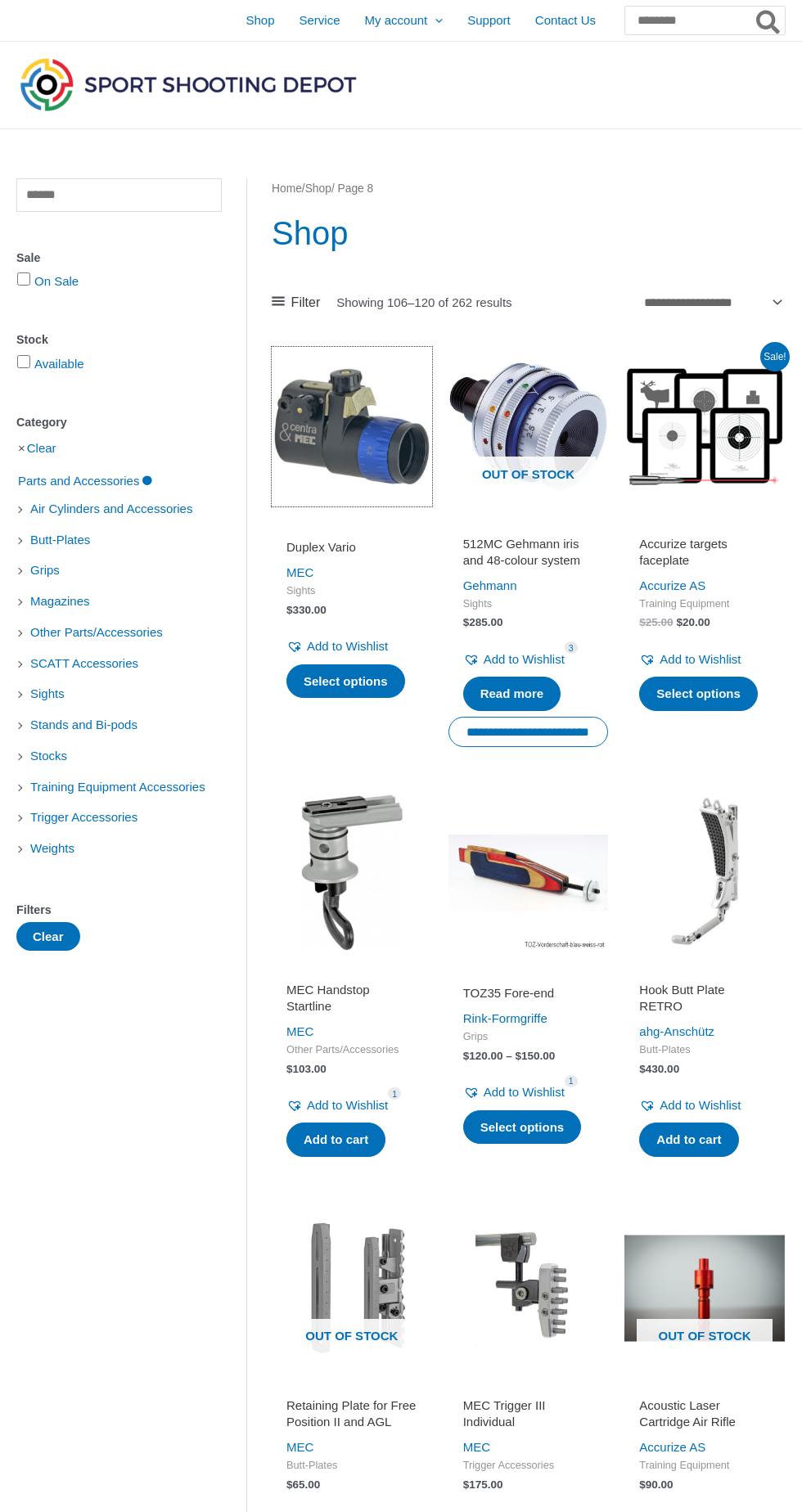
click at [342, 411] on img at bounding box center [352, 427] width 161 height 161
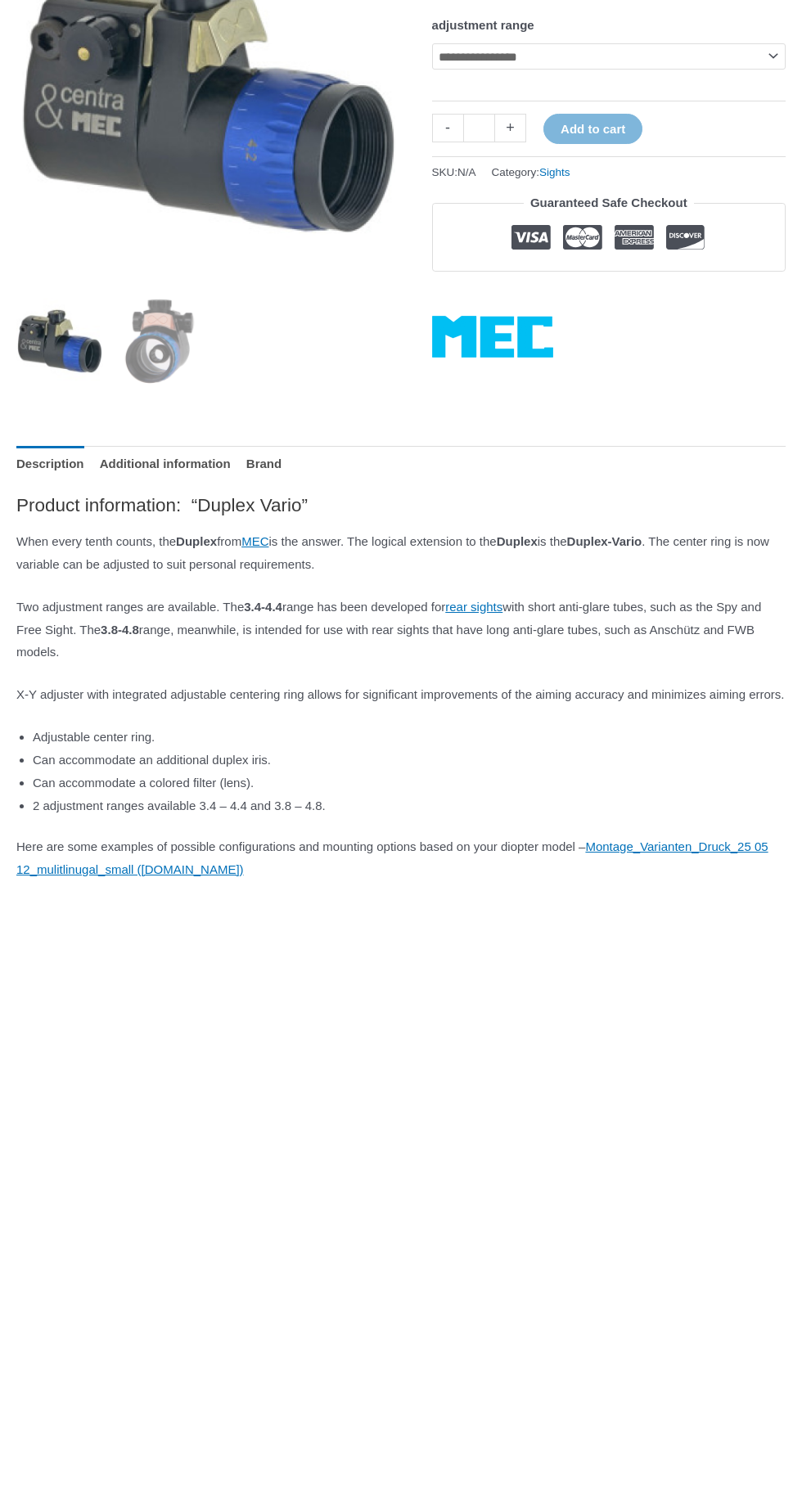
scroll to position [424, 0]
